Goal: Navigation & Orientation: Understand site structure

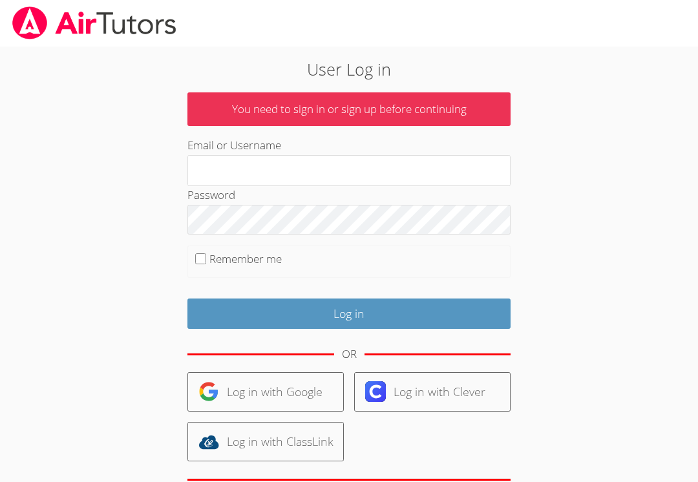
click at [425, 169] on input "Email or Username" at bounding box center [349, 170] width 323 height 31
type input "[PERSON_NAME][EMAIL_ADDRESS][DOMAIN_NAME]"
click at [349, 311] on input "Log in" at bounding box center [349, 314] width 323 height 30
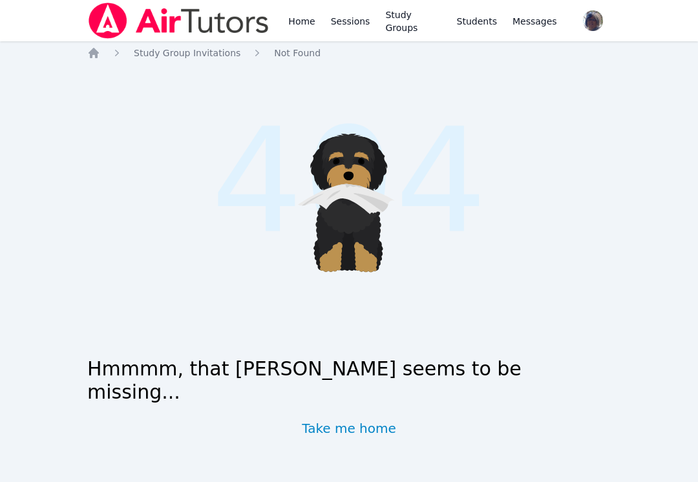
click at [417, 16] on link "Study Groups" at bounding box center [413, 20] width 61 height 41
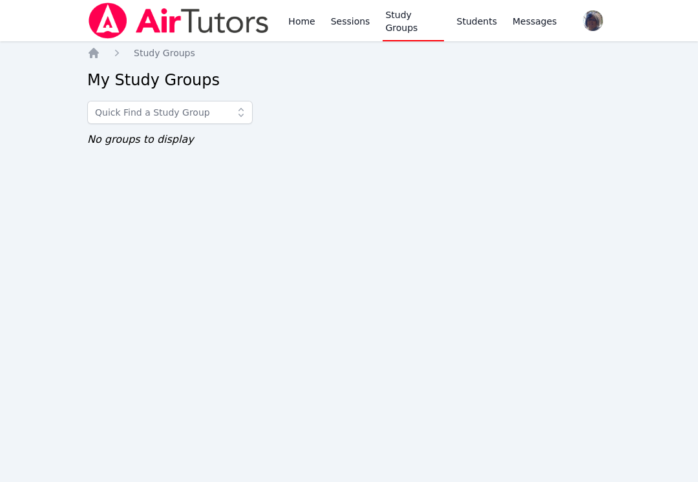
click at [532, 23] on span "Messages" at bounding box center [535, 21] width 45 height 13
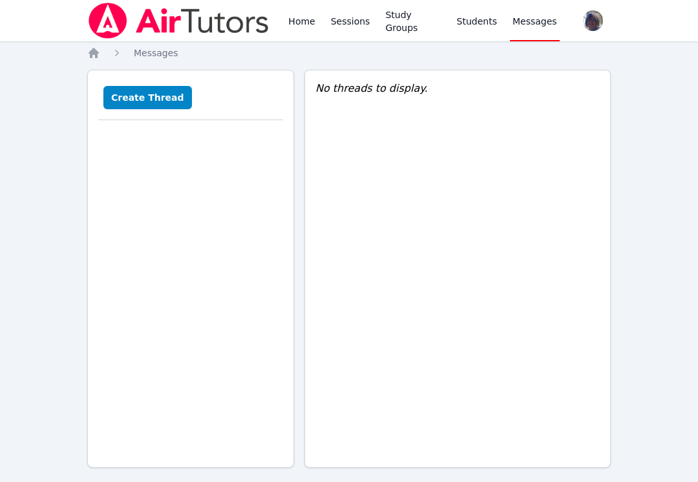
click at [483, 26] on link "Students" at bounding box center [477, 20] width 45 height 41
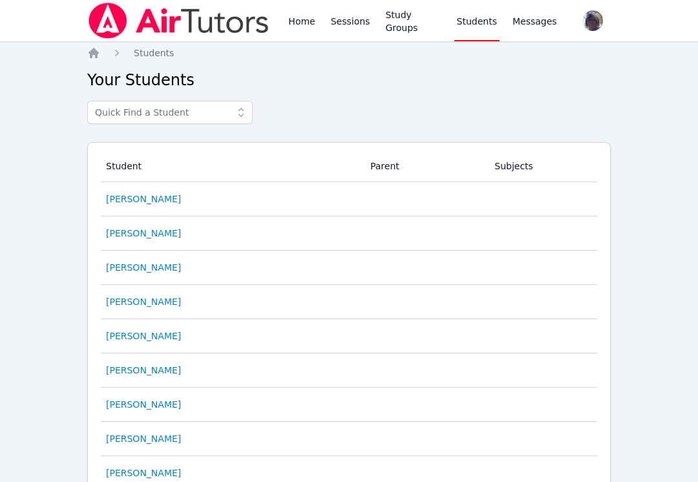
click at [403, 21] on link "Study Groups" at bounding box center [413, 20] width 61 height 41
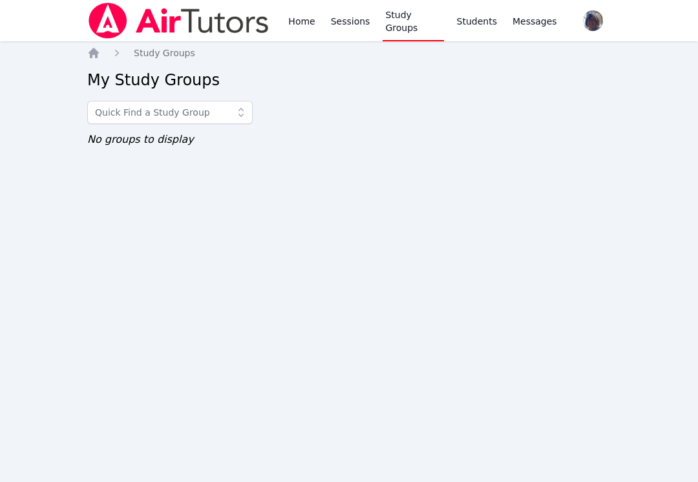
click at [348, 24] on link "Sessions" at bounding box center [350, 20] width 45 height 41
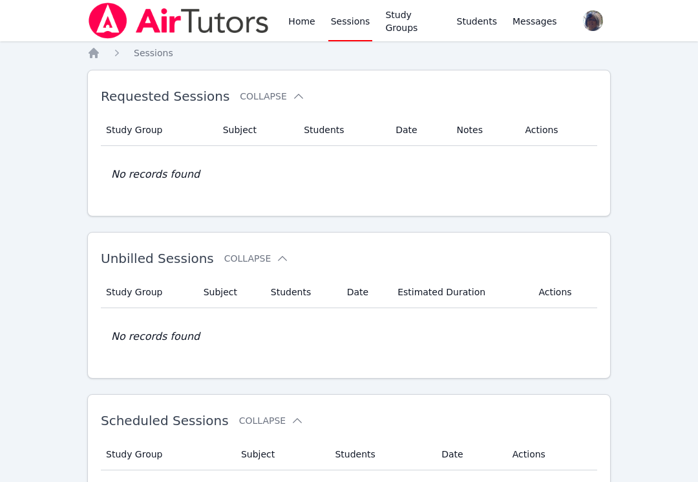
click at [299, 28] on link "Home" at bounding box center [302, 20] width 32 height 41
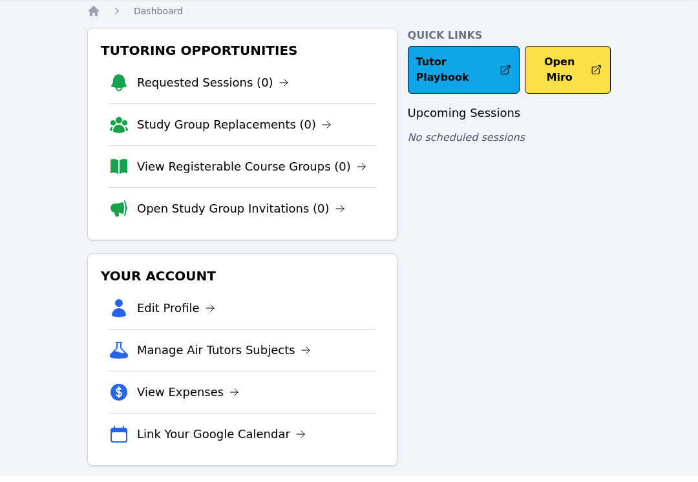
scroll to position [36, 0]
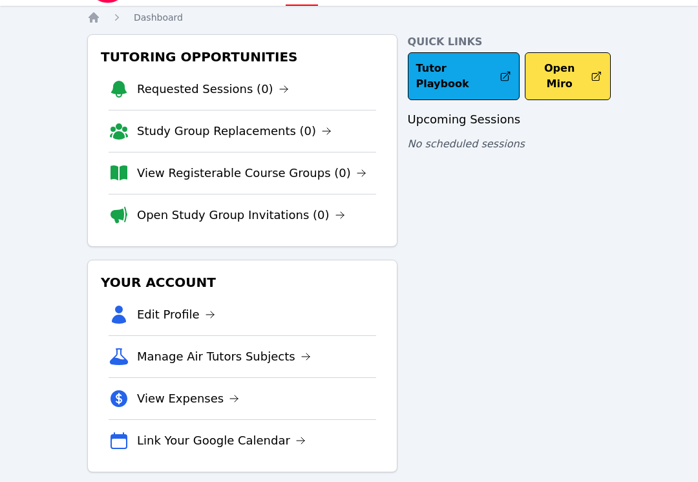
click at [281, 207] on link "Open Study Group Invitations (0)" at bounding box center [241, 215] width 208 height 18
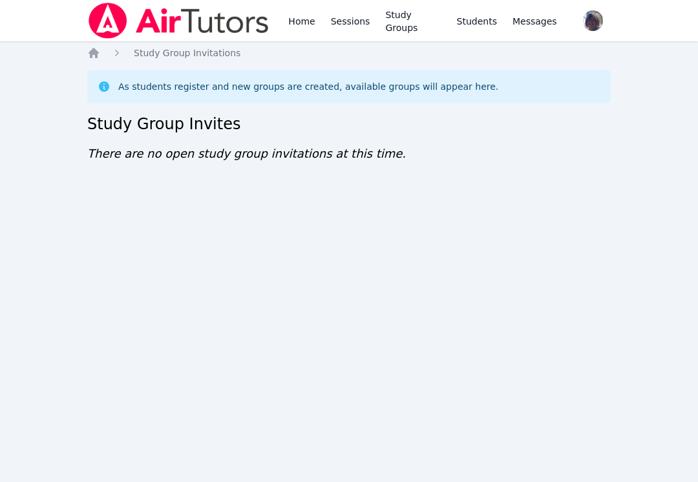
click at [303, 14] on link "Home" at bounding box center [302, 20] width 32 height 41
